Goal: Task Accomplishment & Management: Use online tool/utility

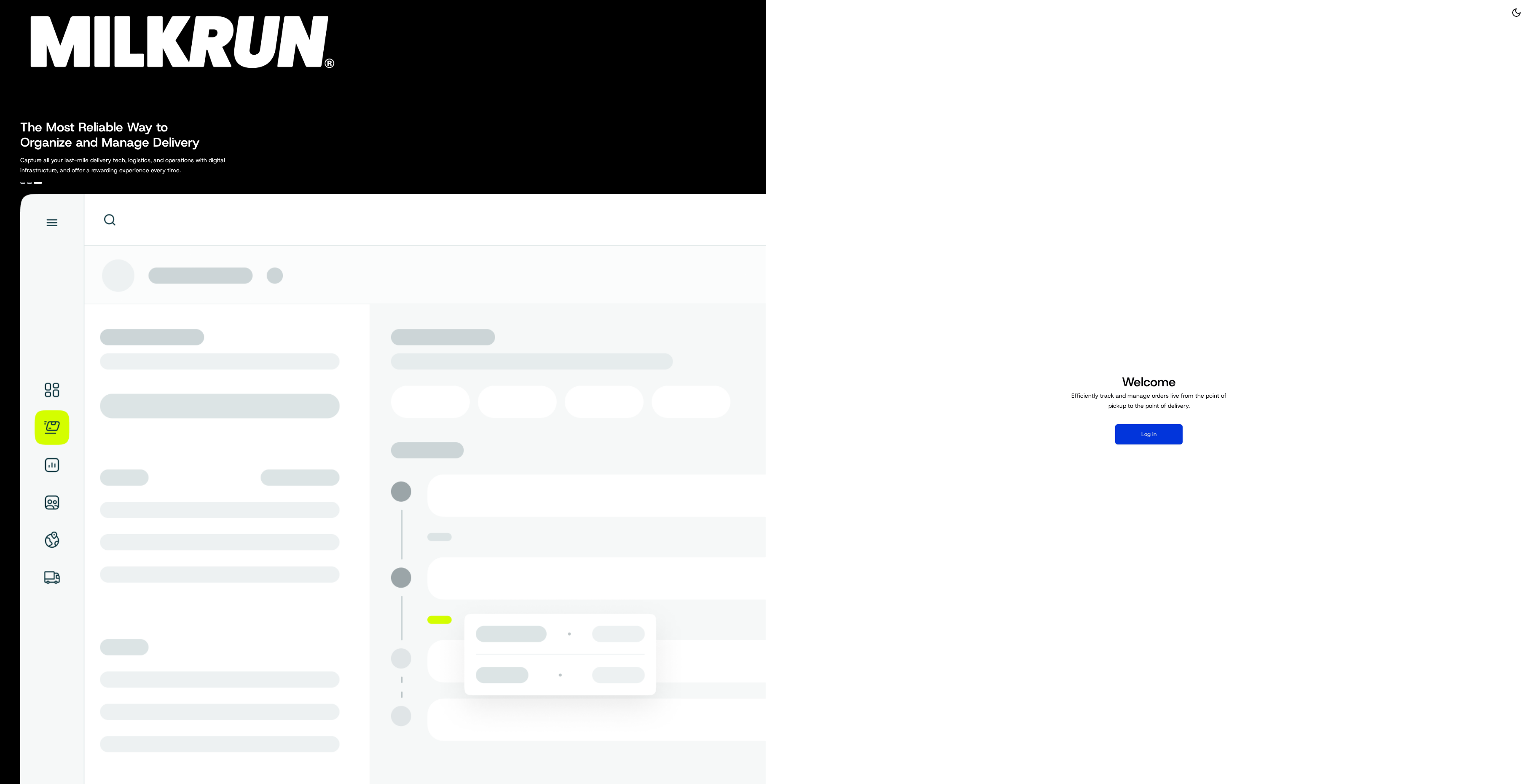
click at [1156, 436] on button "Log in" at bounding box center [1148, 434] width 67 height 20
